Goal: Task Accomplishment & Management: Use online tool/utility

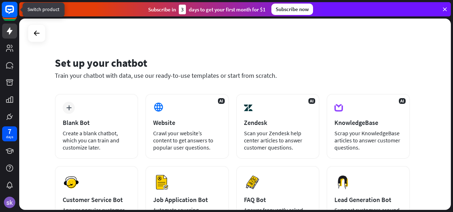
click at [10, 12] on icon at bounding box center [9, 9] width 9 height 9
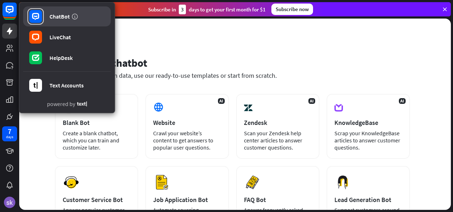
click at [63, 21] on link "ChatBot" at bounding box center [67, 16] width 88 height 20
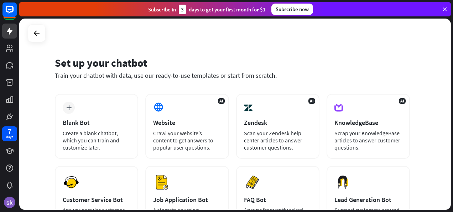
click at [447, 7] on icon at bounding box center [445, 9] width 6 height 6
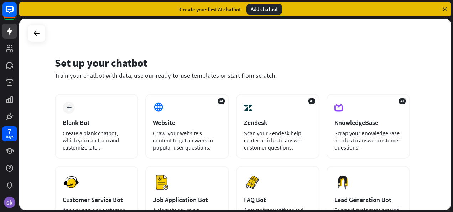
click at [446, 7] on icon at bounding box center [445, 9] width 6 height 6
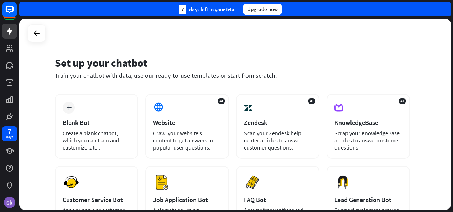
click at [446, 7] on div "7 days left in your trial. Upgrade now" at bounding box center [235, 9] width 432 height 14
click at [7, 46] on icon at bounding box center [9, 48] width 9 height 9
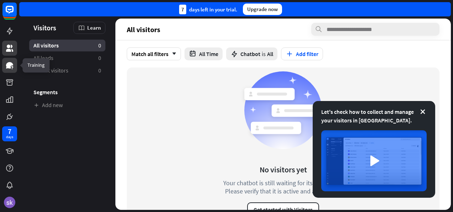
click at [11, 67] on icon at bounding box center [9, 65] width 7 height 6
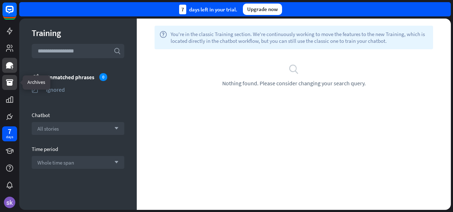
click at [15, 82] on link at bounding box center [9, 82] width 15 height 15
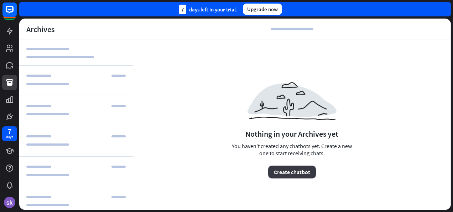
click at [292, 173] on button "Create chatbot" at bounding box center [292, 171] width 48 height 13
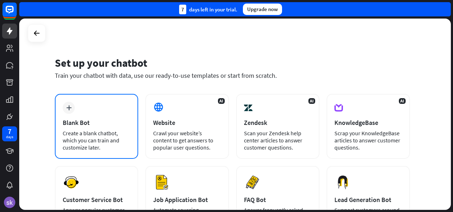
click at [81, 133] on div "Create a blank chatbot, which you can train and customize later." at bounding box center [97, 139] width 68 height 21
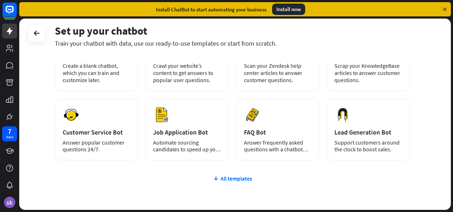
scroll to position [104, 0]
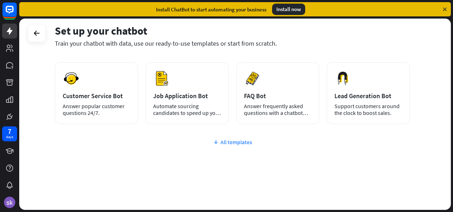
click at [218, 140] on icon at bounding box center [216, 141] width 6 height 7
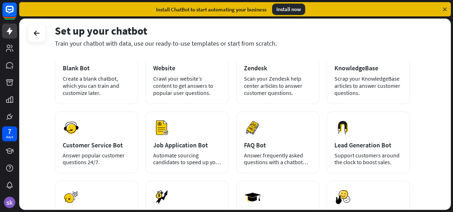
scroll to position [0, 0]
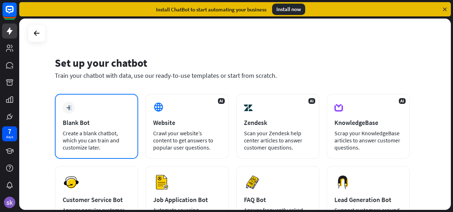
click at [71, 103] on div "plus" at bounding box center [69, 108] width 12 height 12
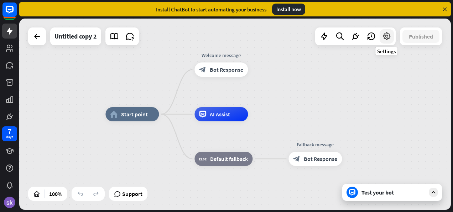
click at [389, 41] on icon at bounding box center [386, 36] width 9 height 9
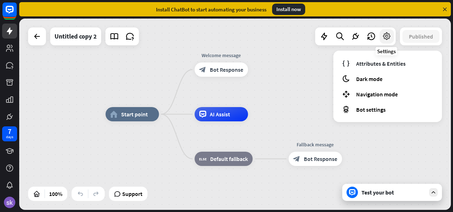
click at [389, 41] on icon at bounding box center [386, 36] width 9 height 9
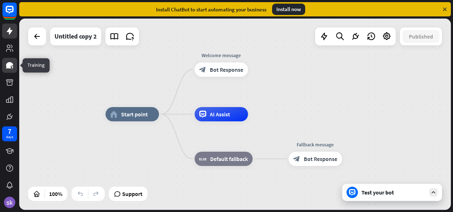
click at [11, 66] on icon at bounding box center [9, 65] width 9 height 9
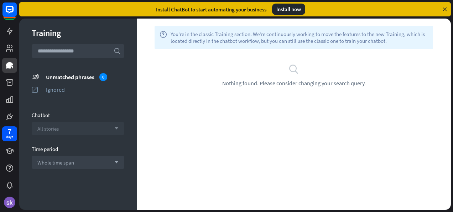
click at [103, 130] on div "All stories arrow_down" at bounding box center [78, 128] width 93 height 13
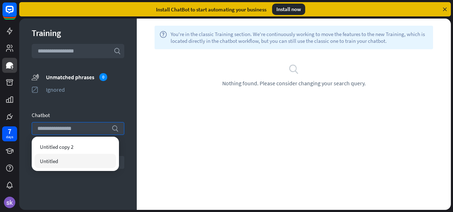
click at [81, 161] on div "Untitled" at bounding box center [76, 161] width 82 height 14
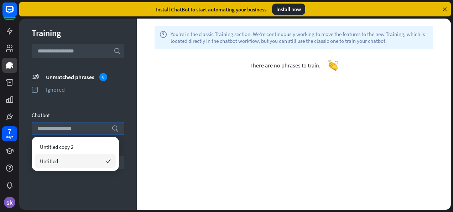
click at [56, 192] on div "Training search unmatched_phrases Unmatched phrases 0 ignored Ignored Chatbot s…" at bounding box center [78, 114] width 118 height 191
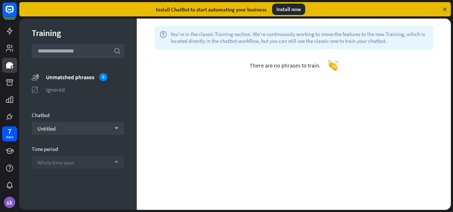
click at [104, 167] on div "Whole time span arrow_down" at bounding box center [78, 162] width 93 height 13
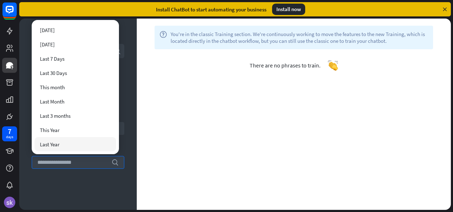
click at [49, 199] on div "Training search unmatched_phrases Unmatched phrases 0 ignored Ignored Chatbot U…" at bounding box center [78, 114] width 118 height 191
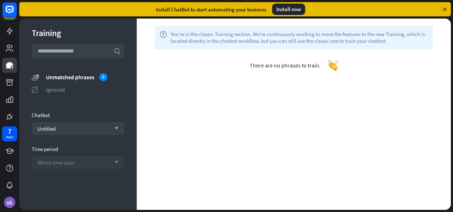
click at [113, 163] on div "Whole time span arrow_down" at bounding box center [78, 162] width 93 height 13
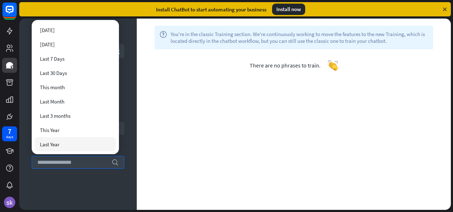
click at [77, 147] on div "Last Year" at bounding box center [76, 144] width 82 height 14
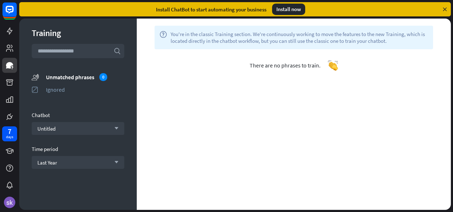
click at [83, 48] on input "text" at bounding box center [78, 51] width 93 height 14
click at [80, 76] on div "Unmatched phrases 0" at bounding box center [85, 77] width 78 height 8
click at [8, 32] on icon at bounding box center [9, 31] width 9 height 9
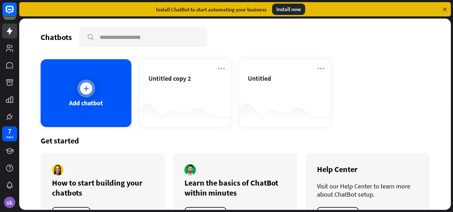
click at [107, 99] on div "Add chatbot" at bounding box center [86, 93] width 91 height 68
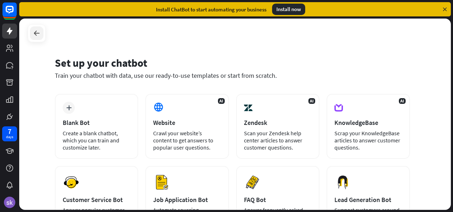
click at [33, 30] on div at bounding box center [37, 33] width 14 height 14
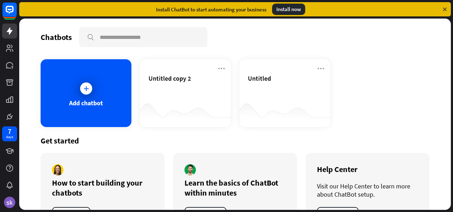
click at [33, 30] on div "Chatbots search Add chatbot Untitled copy 2 Untitled Get started How to start b…" at bounding box center [235, 114] width 432 height 191
click at [11, 153] on icon at bounding box center [10, 151] width 8 height 6
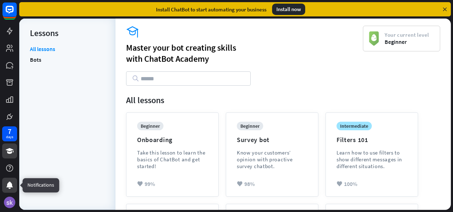
click at [9, 184] on icon at bounding box center [9, 184] width 6 height 7
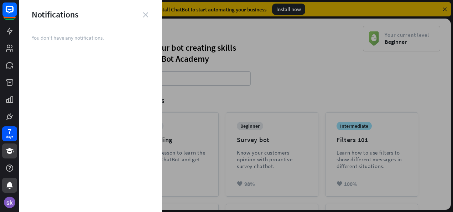
click at [145, 16] on icon "close" at bounding box center [145, 14] width 5 height 5
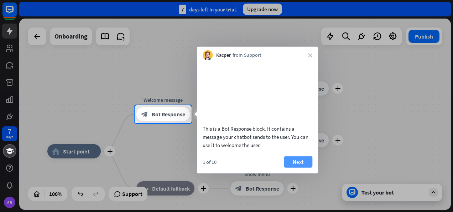
click at [299, 166] on button "Next" at bounding box center [298, 161] width 28 height 11
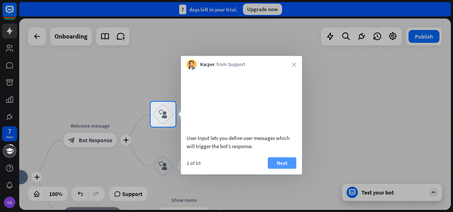
click at [284, 159] on div "User Input lets you define user messages which will trigger the bot’s response.…" at bounding box center [241, 121] width 121 height 105
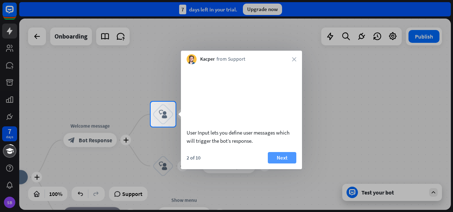
click at [283, 163] on button "Next" at bounding box center [282, 157] width 28 height 11
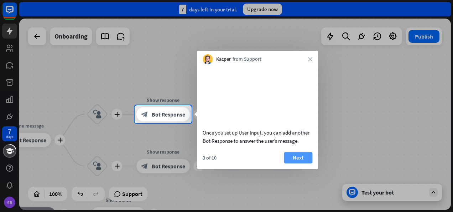
click at [305, 162] on button "Next" at bounding box center [298, 157] width 28 height 11
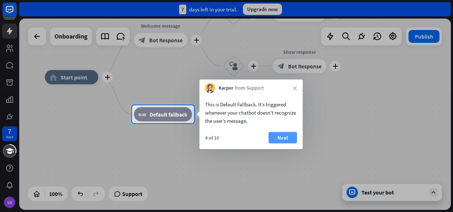
click at [291, 136] on button "Next" at bounding box center [283, 137] width 28 height 11
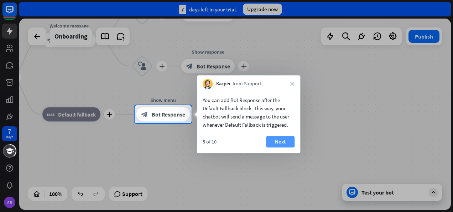
click at [291, 141] on button "Next" at bounding box center [280, 141] width 28 height 11
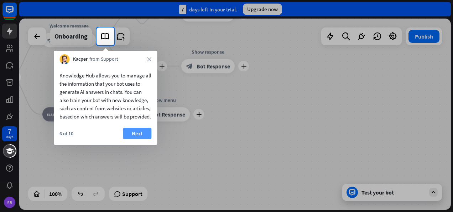
click at [136, 139] on button "Next" at bounding box center [137, 133] width 28 height 11
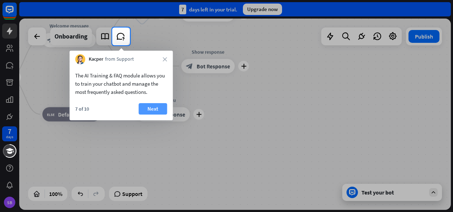
click at [155, 110] on button "Next" at bounding box center [153, 108] width 28 height 11
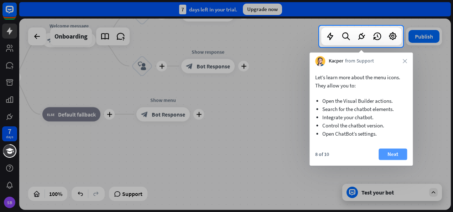
click at [386, 156] on button "Next" at bounding box center [393, 153] width 28 height 11
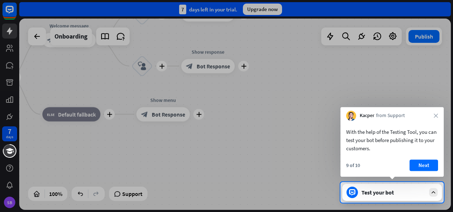
click at [443, 162] on div "9 of 10 Next" at bounding box center [392, 167] width 103 height 17
click at [435, 164] on button "Next" at bounding box center [424, 164] width 28 height 11
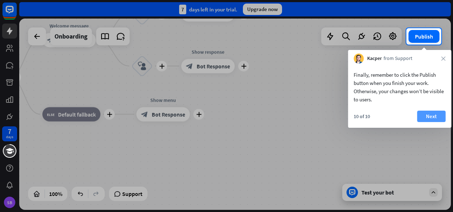
click at [436, 117] on button "Next" at bounding box center [431, 115] width 28 height 11
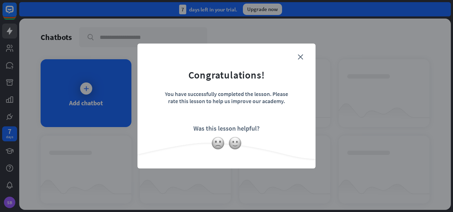
click at [102, 101] on div "close Congratulations! You have successfully completed the lesson. Please rate …" at bounding box center [226, 106] width 453 height 212
drag, startPoint x: 306, startPoint y: 115, endPoint x: 271, endPoint y: 122, distance: 35.6
click at [306, 116] on form "Congratulations! You have successfully completed the lesson. Please rate this l…" at bounding box center [226, 94] width 160 height 85
click at [234, 144] on img at bounding box center [235, 143] width 14 height 14
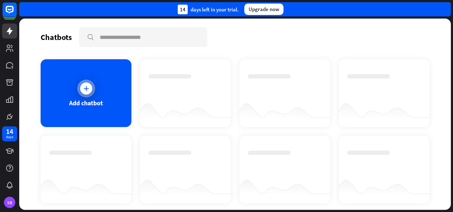
click at [83, 85] on icon at bounding box center [86, 88] width 7 height 7
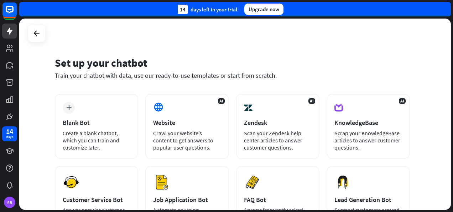
drag, startPoint x: 451, startPoint y: 80, endPoint x: 454, endPoint y: 103, distance: 22.7
click at [453, 103] on html "14 days SB close Product Help First steps Get started with ChatBot Help Center …" at bounding box center [226, 106] width 453 height 212
drag, startPoint x: 454, startPoint y: 103, endPoint x: 394, endPoint y: 66, distance: 70.7
click at [394, 66] on div "Set up your chatbot" at bounding box center [232, 63] width 355 height 14
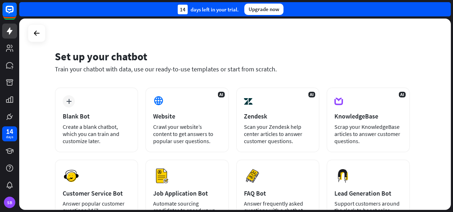
scroll to position [5, 0]
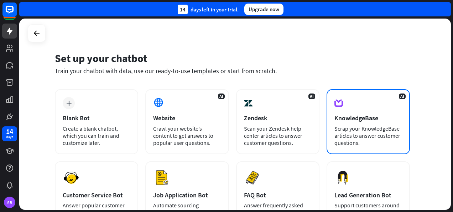
click at [375, 126] on div "Scrap your KnowledgeBase articles to answer customer questions." at bounding box center [368, 135] width 68 height 21
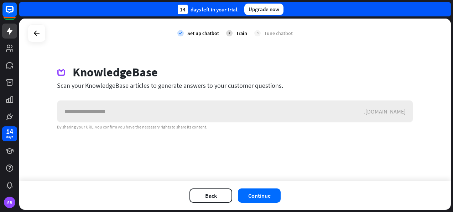
click at [128, 108] on input "text" at bounding box center [210, 110] width 307 height 21
type input "**********"
click at [257, 198] on button "Continue" at bounding box center [259, 195] width 43 height 14
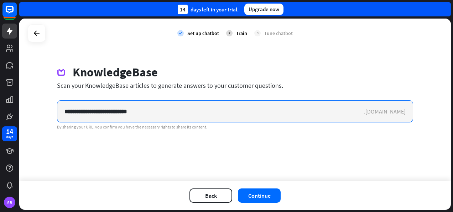
drag, startPoint x: 142, startPoint y: 114, endPoint x: 53, endPoint y: 111, distance: 89.8
click at [50, 112] on div "**********" at bounding box center [234, 97] width 373 height 65
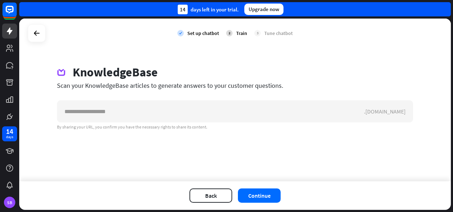
drag, startPoint x: 72, startPoint y: 68, endPoint x: 313, endPoint y: 90, distance: 241.5
click at [313, 90] on div "KnowledgeBase Scan your KnowledgeBase articles to generate answers to your cust…" at bounding box center [234, 97] width 373 height 65
drag, startPoint x: 313, startPoint y: 90, endPoint x: 292, endPoint y: 79, distance: 23.1
click at [292, 79] on div "KnowledgeBase" at bounding box center [235, 73] width 356 height 16
click at [280, 78] on div "KnowledgeBase" at bounding box center [235, 73] width 356 height 16
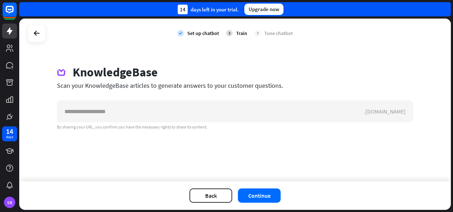
drag, startPoint x: 73, startPoint y: 67, endPoint x: 298, endPoint y: 92, distance: 226.1
click at [298, 92] on div "KnowledgeBase Scan your KnowledgeBase articles to generate answers to your cust…" at bounding box center [234, 97] width 373 height 65
click at [36, 37] on icon at bounding box center [36, 33] width 9 height 9
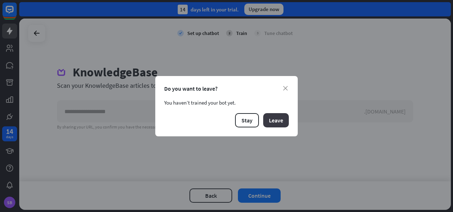
click at [285, 119] on button "Leave" at bounding box center [276, 120] width 26 height 14
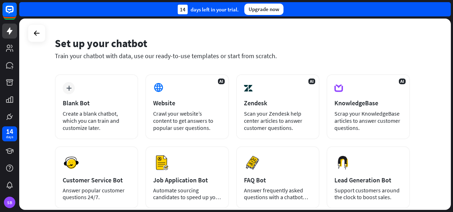
scroll to position [104, 0]
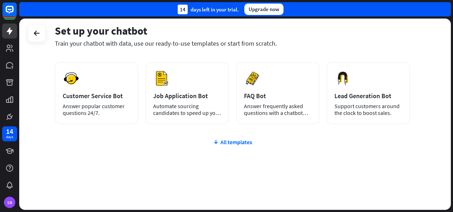
drag, startPoint x: 53, startPoint y: 59, endPoint x: 316, endPoint y: 213, distance: 305.2
click at [316, 211] on html "14 days SB close Product Help First steps Get started with ChatBot Help Center …" at bounding box center [226, 106] width 453 height 212
copy div "Set up your chatbot Train your chatbot with data, use our ready-to-use template…"
click at [453, 106] on div "Set up your chatbot Train your chatbot with data, use our ready-to-use template…" at bounding box center [236, 115] width 434 height 193
click at [417, 45] on div "Set up your chatbot Train your chatbot with data, use our ready-to-use template…" at bounding box center [235, 114] width 432 height 191
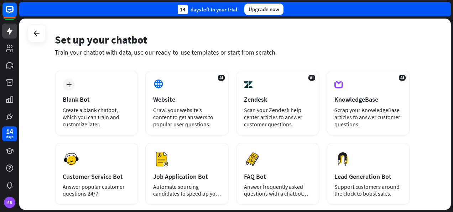
scroll to position [0, 0]
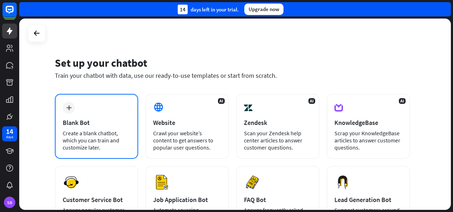
click at [80, 128] on div "plus Blank Bot Create a blank chatbot, which you can train and customize later." at bounding box center [96, 126] width 83 height 65
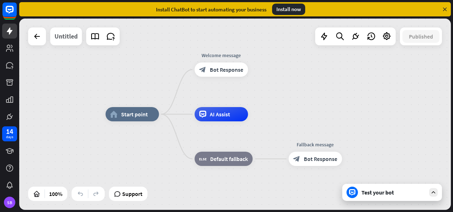
click at [70, 37] on div "Untitled" at bounding box center [65, 36] width 23 height 18
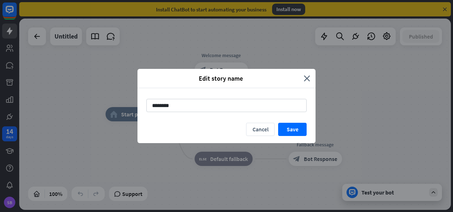
click at [303, 76] on div "Edit story name" at bounding box center [223, 78] width 161 height 8
click at [308, 76] on icon "close" at bounding box center [307, 78] width 6 height 8
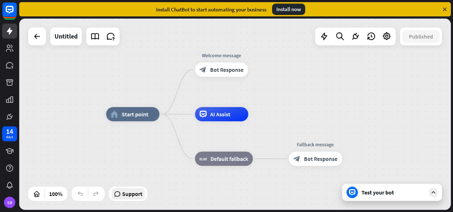
click at [138, 196] on span "Support" at bounding box center [132, 193] width 20 height 11
click at [299, 54] on div "home_2 Start point Welcome message block_bot_response Bot Response AI Assist bl…" at bounding box center [235, 114] width 432 height 191
click at [248, 77] on div "Edit name more_horiz plus Welcome message block_bot_response Bot Response" at bounding box center [221, 69] width 53 height 14
click at [273, 71] on div "home_2 Start point Welcome message block_bot_response Bot Response AI Assist bl…" at bounding box center [235, 114] width 432 height 191
click at [258, 75] on div "plus" at bounding box center [257, 69] width 11 height 11
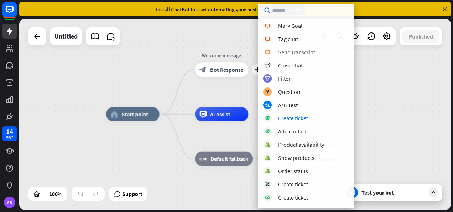
scroll to position [211, 0]
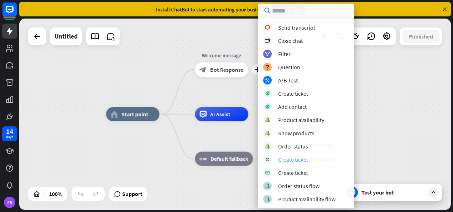
click at [299, 161] on div "Create ticket" at bounding box center [293, 159] width 30 height 7
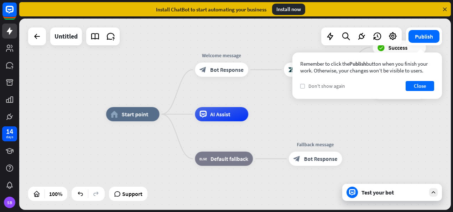
click at [304, 87] on label "check" at bounding box center [302, 86] width 5 height 5
click at [410, 82] on button "Close" at bounding box center [420, 86] width 28 height 10
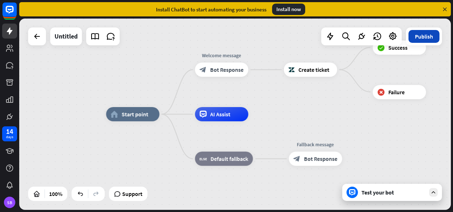
click at [429, 38] on button "Publish" at bounding box center [424, 36] width 31 height 13
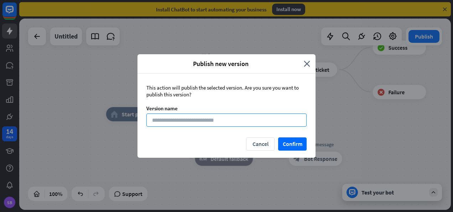
click at [175, 123] on input at bounding box center [226, 119] width 160 height 13
click at [307, 66] on icon "close" at bounding box center [307, 63] width 6 height 8
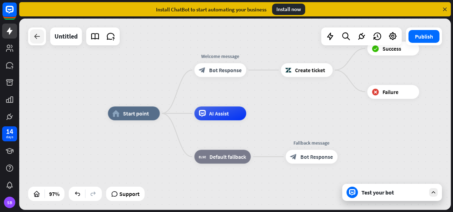
click at [36, 33] on icon at bounding box center [37, 36] width 9 height 9
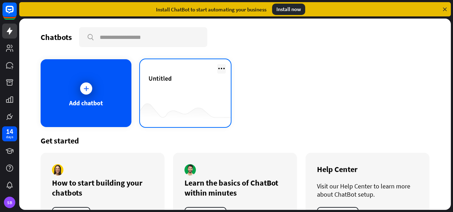
click at [222, 68] on icon at bounding box center [221, 68] width 9 height 9
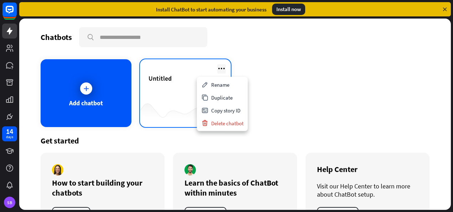
click at [222, 68] on icon at bounding box center [221, 68] width 9 height 9
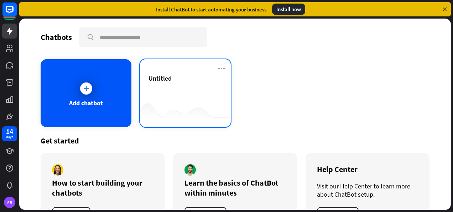
click at [170, 84] on div "Untitled" at bounding box center [186, 86] width 74 height 25
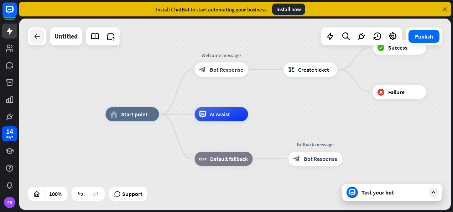
click at [35, 35] on icon at bounding box center [37, 36] width 9 height 9
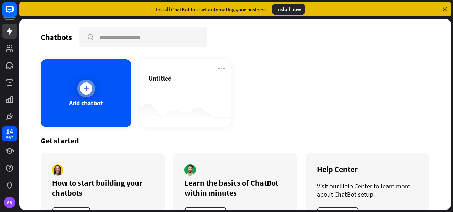
click at [68, 78] on div "Add chatbot" at bounding box center [86, 93] width 91 height 68
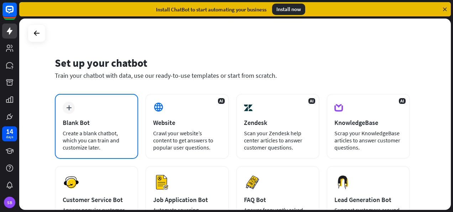
click at [76, 115] on div "plus Blank Bot Create a blank chatbot, which you can train and customize later." at bounding box center [96, 126] width 83 height 65
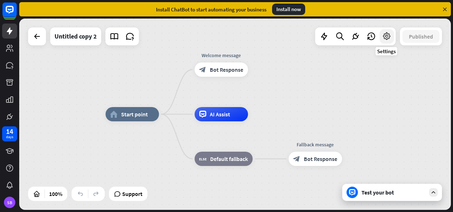
click at [390, 40] on icon at bounding box center [386, 36] width 9 height 9
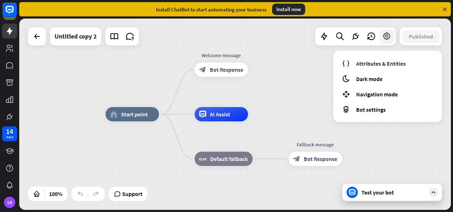
click at [390, 40] on icon at bounding box center [386, 36] width 9 height 9
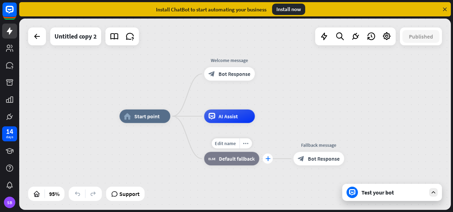
click at [268, 159] on icon "plus" at bounding box center [267, 158] width 5 height 5
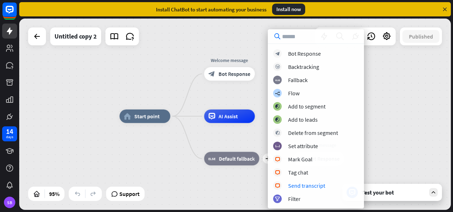
click at [216, 181] on div "home_2 Start point Welcome message block_bot_response Bot Response AI Assist Ed…" at bounding box center [325, 206] width 410 height 181
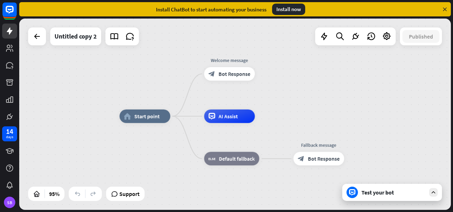
drag, startPoint x: 33, startPoint y: 31, endPoint x: 342, endPoint y: 86, distance: 313.7
click at [342, 86] on div "home_2 Start point Welcome message block_bot_response Bot Response AI Assist bl…" at bounding box center [235, 114] width 432 height 191
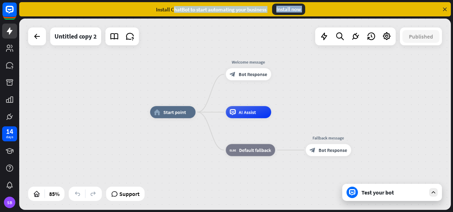
drag, startPoint x: 43, startPoint y: 9, endPoint x: 335, endPoint y: 170, distance: 333.7
click at [335, 170] on div "close Product Help First steps Get started with ChatBot Help Center Follow step…" at bounding box center [236, 106] width 434 height 212
drag, startPoint x: 335, startPoint y: 170, endPoint x: 301, endPoint y: 171, distance: 34.6
click at [301, 171] on div "home_2 Start point Welcome message block_bot_response Bot Response AI Assist bl…" at bounding box center [333, 193] width 367 height 162
click at [446, 9] on icon at bounding box center [445, 9] width 6 height 6
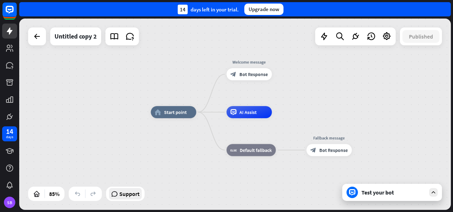
click at [122, 196] on span "Support" at bounding box center [129, 193] width 20 height 11
click at [258, 117] on div "AI Assist" at bounding box center [250, 112] width 46 height 12
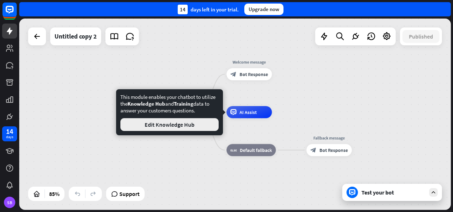
click at [172, 125] on button "Edit Knowledge Hub" at bounding box center [169, 124] width 98 height 13
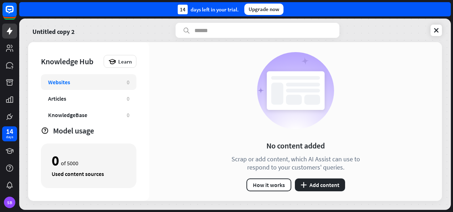
click at [308, 79] on rect at bounding box center [296, 90] width 58 height 38
click at [298, 137] on div "No content added Scrap or add content, which AI Assist can use to respond to yo…" at bounding box center [296, 121] width 146 height 139
click at [300, 184] on button "plus Add content" at bounding box center [320, 184] width 50 height 13
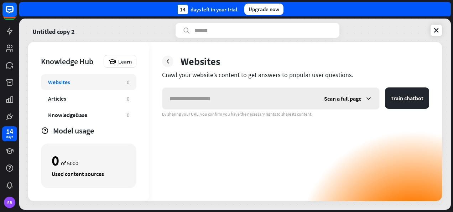
click at [245, 100] on input "text" at bounding box center [239, 98] width 155 height 21
click at [365, 97] on div "Scan a full page" at bounding box center [348, 98] width 62 height 21
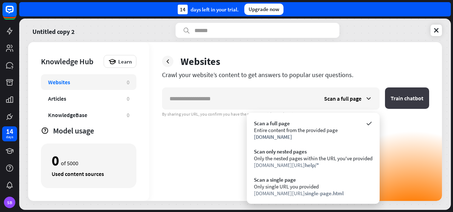
click at [395, 105] on button "Train chatbot" at bounding box center [407, 97] width 44 height 21
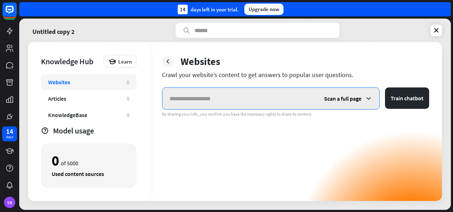
click at [184, 103] on input "text" at bounding box center [239, 98] width 155 height 21
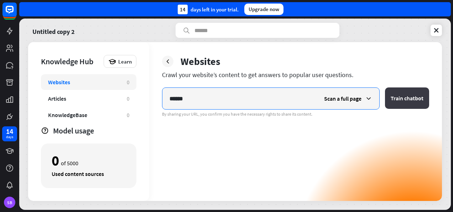
type input "******"
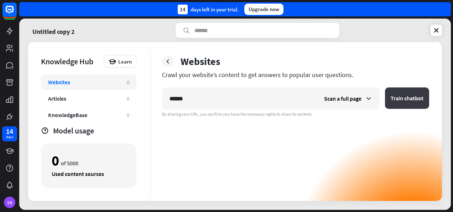
click at [400, 93] on button "Train chatbot" at bounding box center [407, 97] width 44 height 21
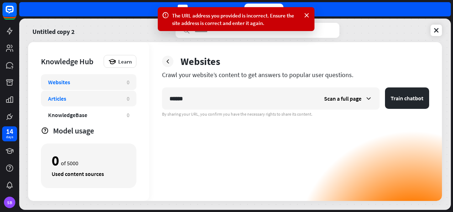
click at [76, 100] on div "Articles" at bounding box center [84, 98] width 72 height 7
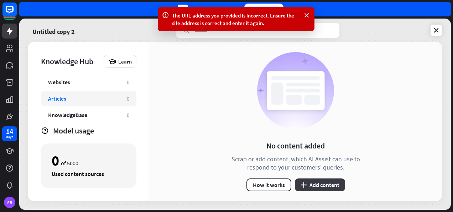
click at [317, 180] on button "plus Add content" at bounding box center [320, 184] width 50 height 13
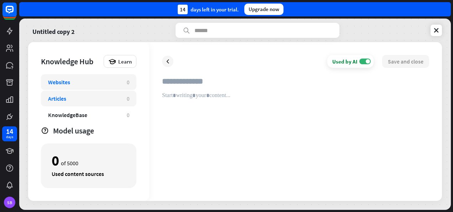
click at [91, 83] on div "Websites" at bounding box center [84, 81] width 72 height 7
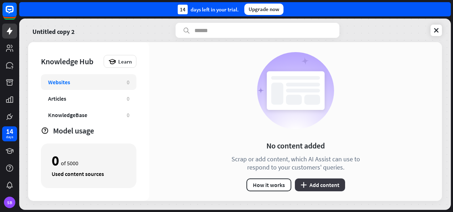
click at [326, 180] on button "plus Add content" at bounding box center [320, 184] width 50 height 13
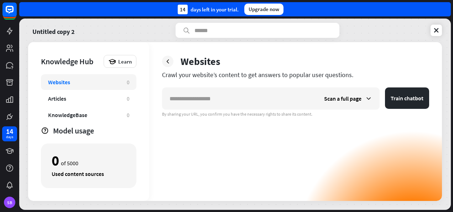
drag, startPoint x: 163, startPoint y: 74, endPoint x: 368, endPoint y: 128, distance: 211.6
click at [368, 128] on div "Websites Crawl your website’s content to get answers to popular user questions.…" at bounding box center [295, 121] width 293 height 159
copy div "Crawl your website’s content to get answers to popular user questions. Scan a f…"
